Goal: Obtain resource: Download file/media

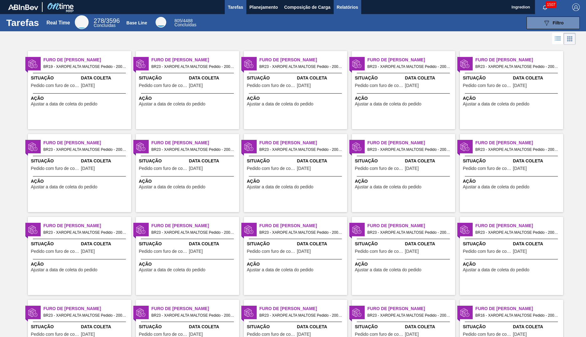
click at [347, 7] on span "Relatórios" at bounding box center [347, 7] width 21 height 8
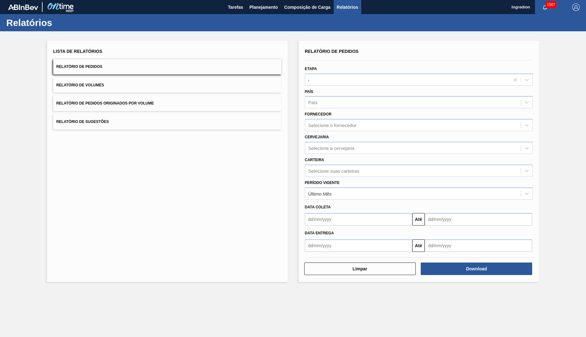
type input "Aguardando Faturamento"
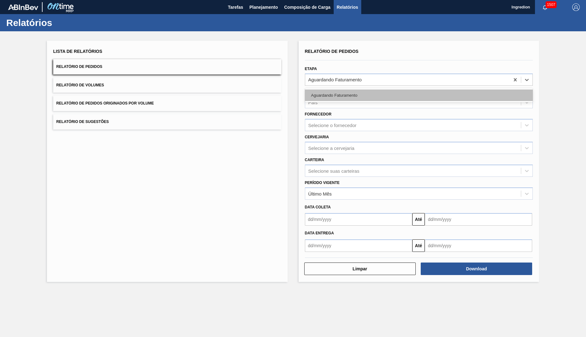
click at [419, 95] on div "Aguardando Faturamento" at bounding box center [419, 96] width 228 height 12
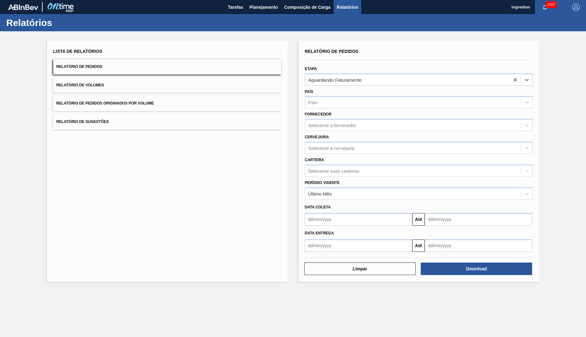
type input "Xarope"
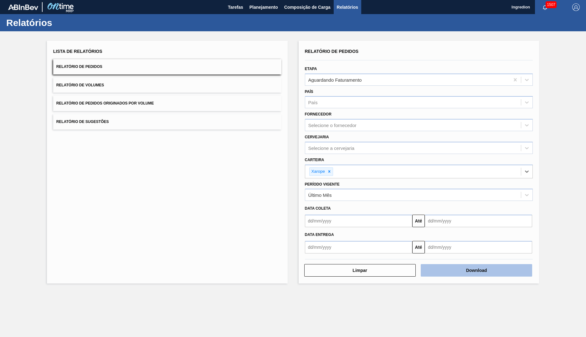
click at [477, 271] on button "Download" at bounding box center [476, 270] width 111 height 13
